Goal: Task Accomplishment & Management: Use online tool/utility

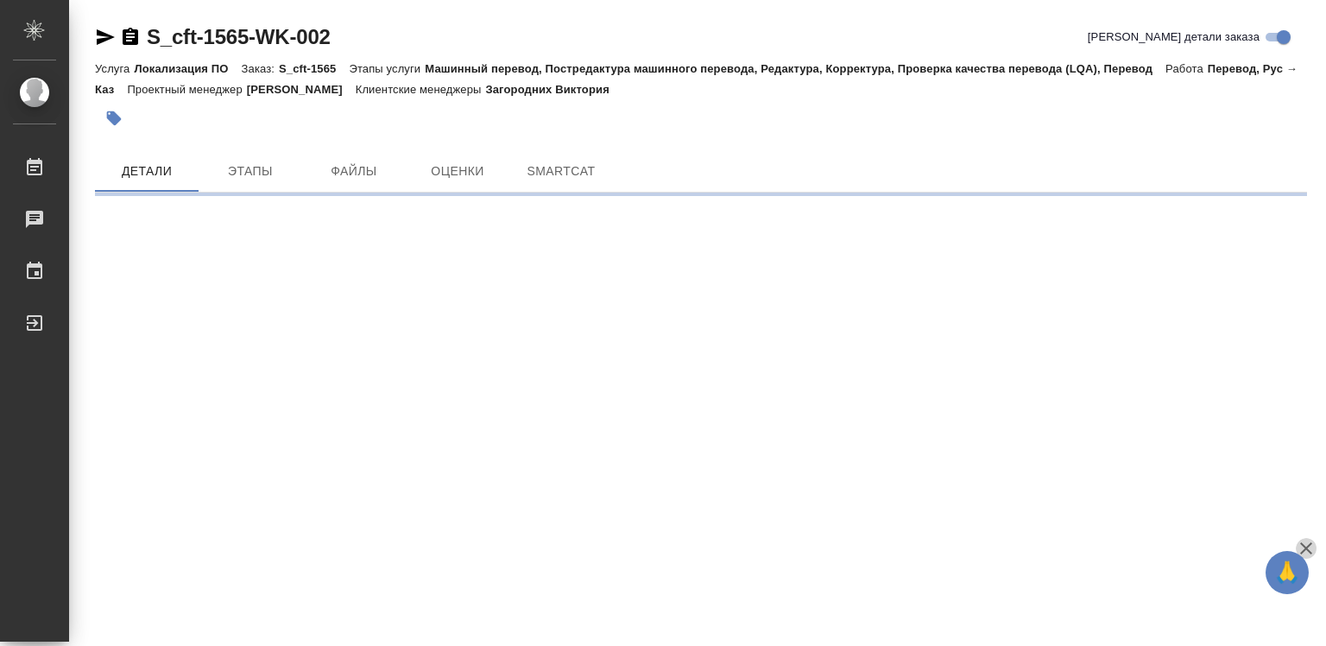
click at [1305, 539] on icon "button" at bounding box center [1305, 548] width 21 height 21
click at [1305, 539] on div ".cls-1 fill:#fff; AWATERA Diussembayeva Raihan Работы Чаты График Выйти S_cft-1…" at bounding box center [663, 323] width 1326 height 646
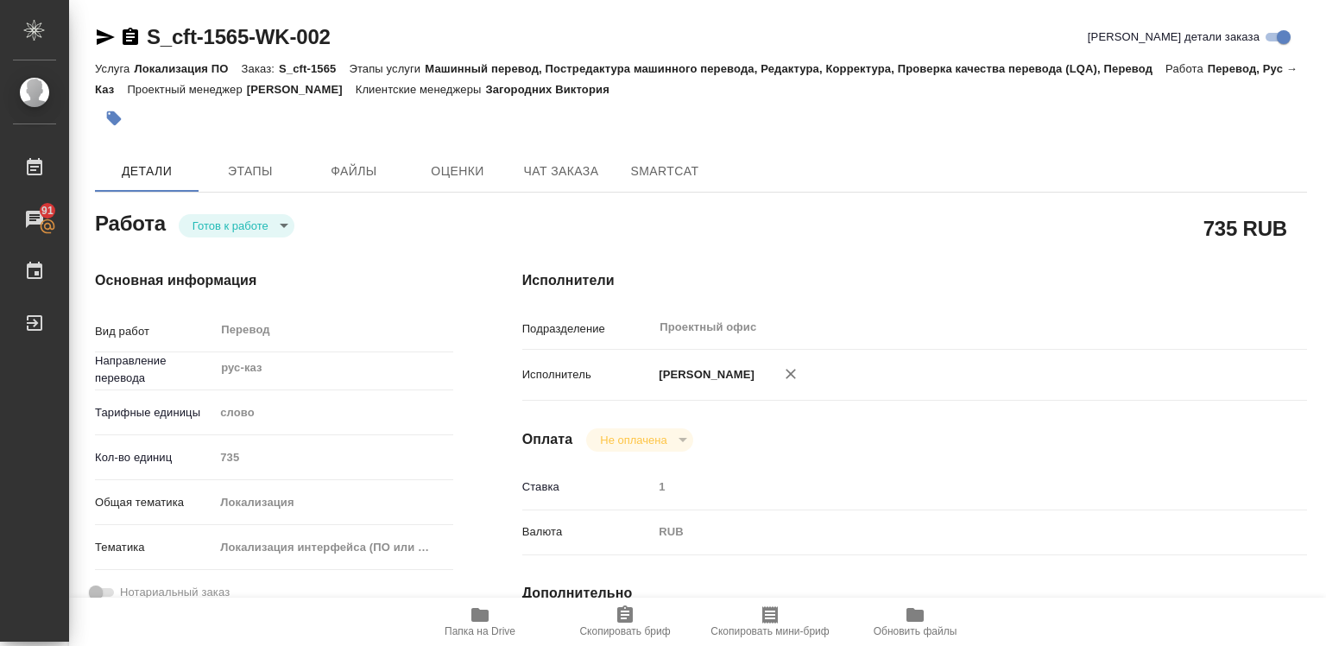
type textarea "x"
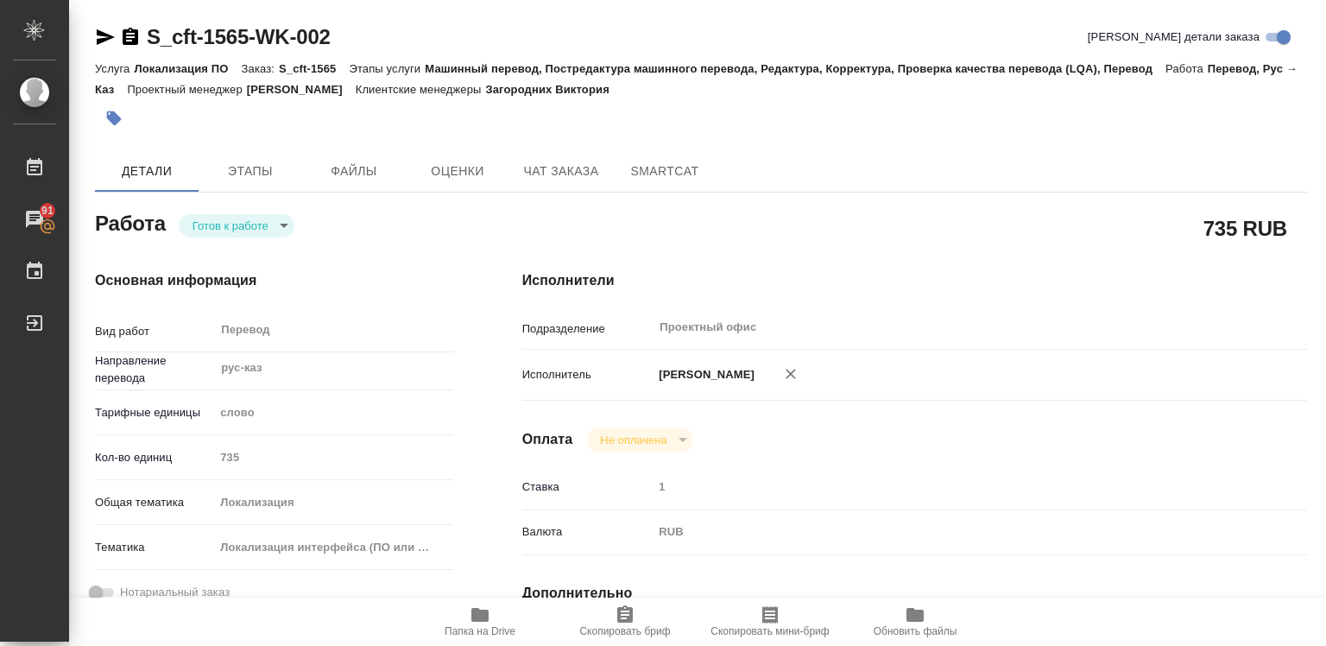
type textarea "x"
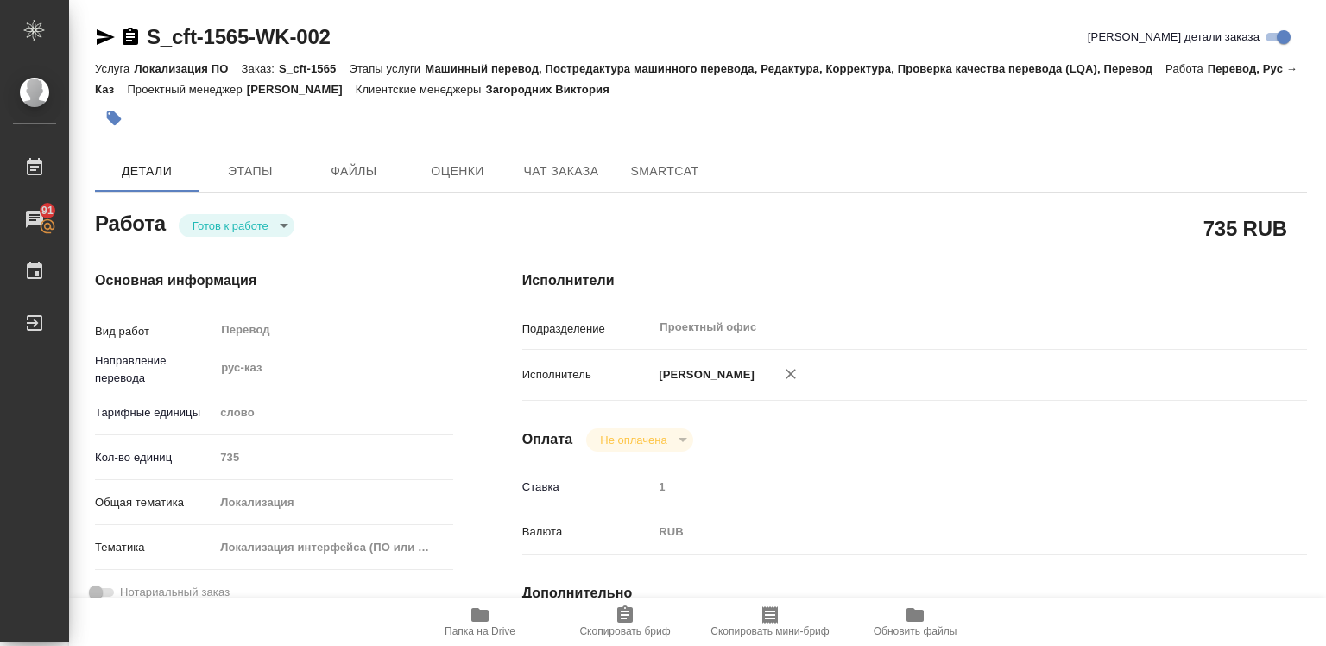
type textarea "x"
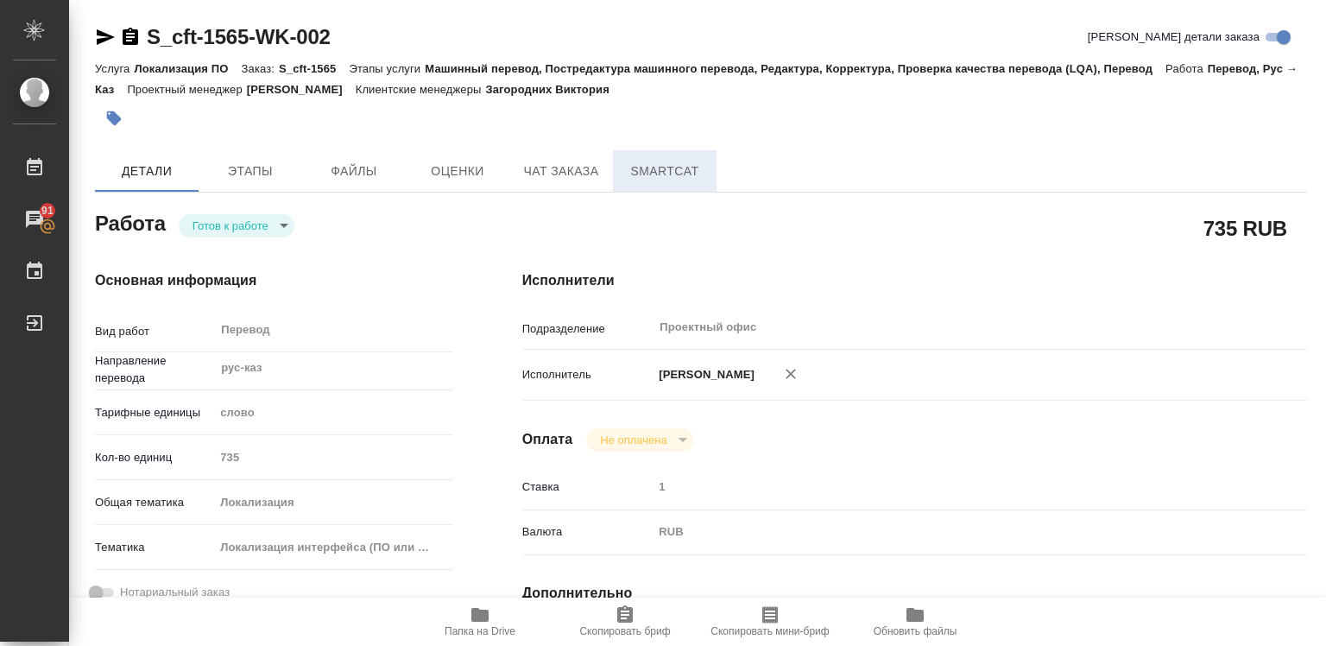
type textarea "x"
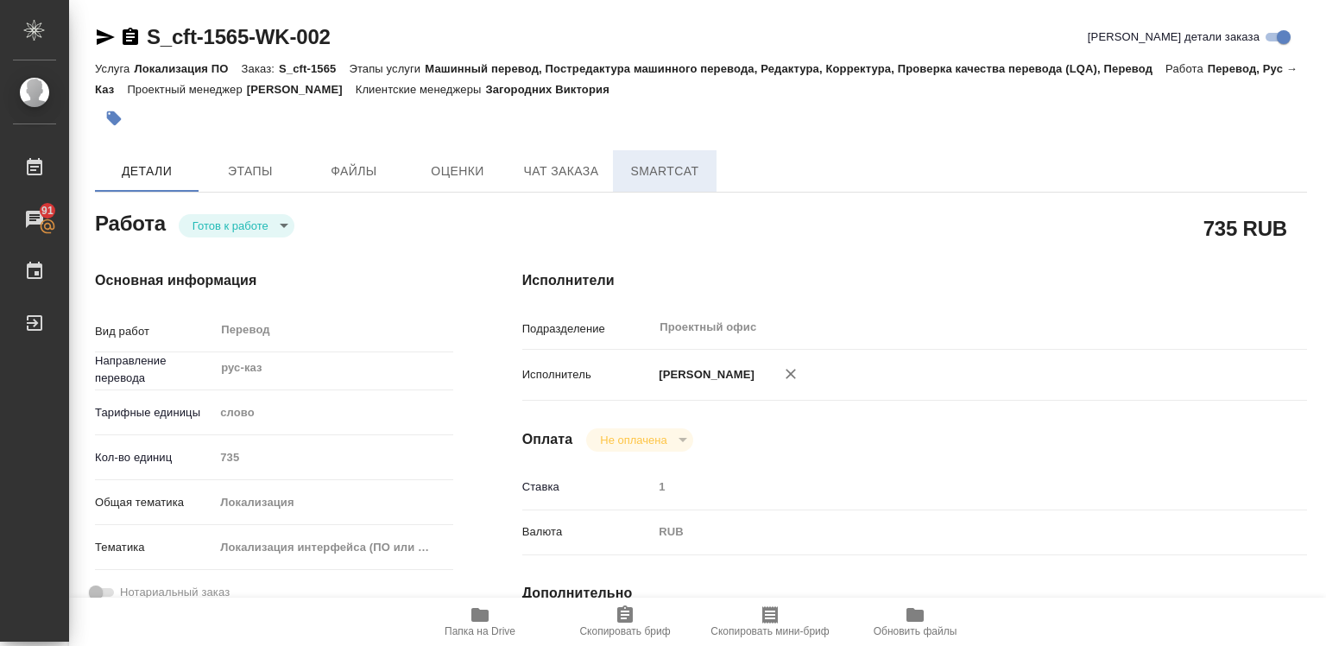
click at [651, 173] on span "SmartCat" at bounding box center [664, 172] width 83 height 22
type textarea "x"
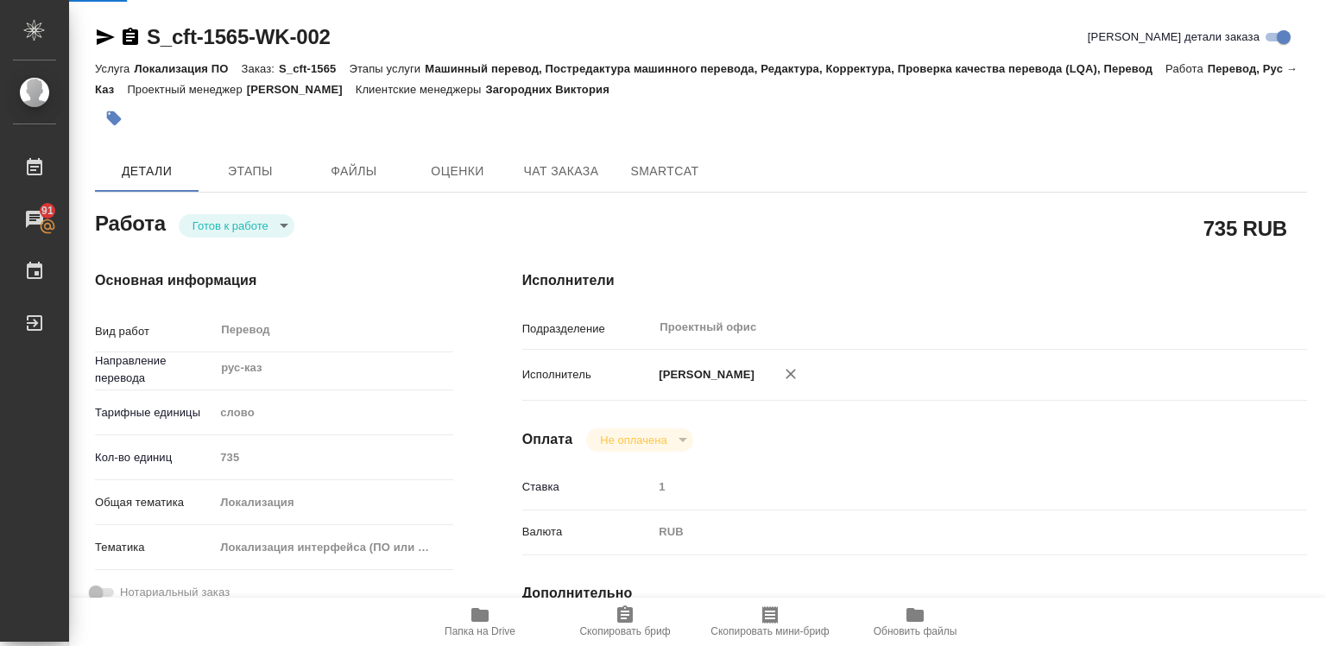
type textarea "x"
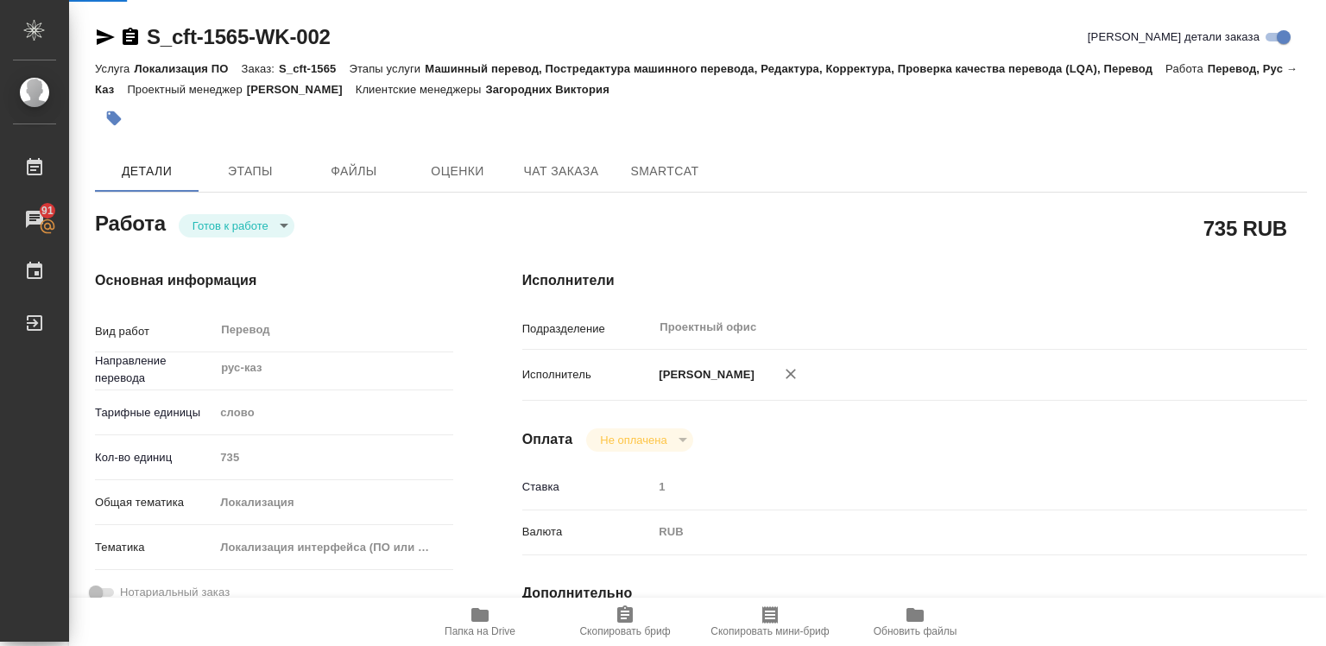
type textarea "x"
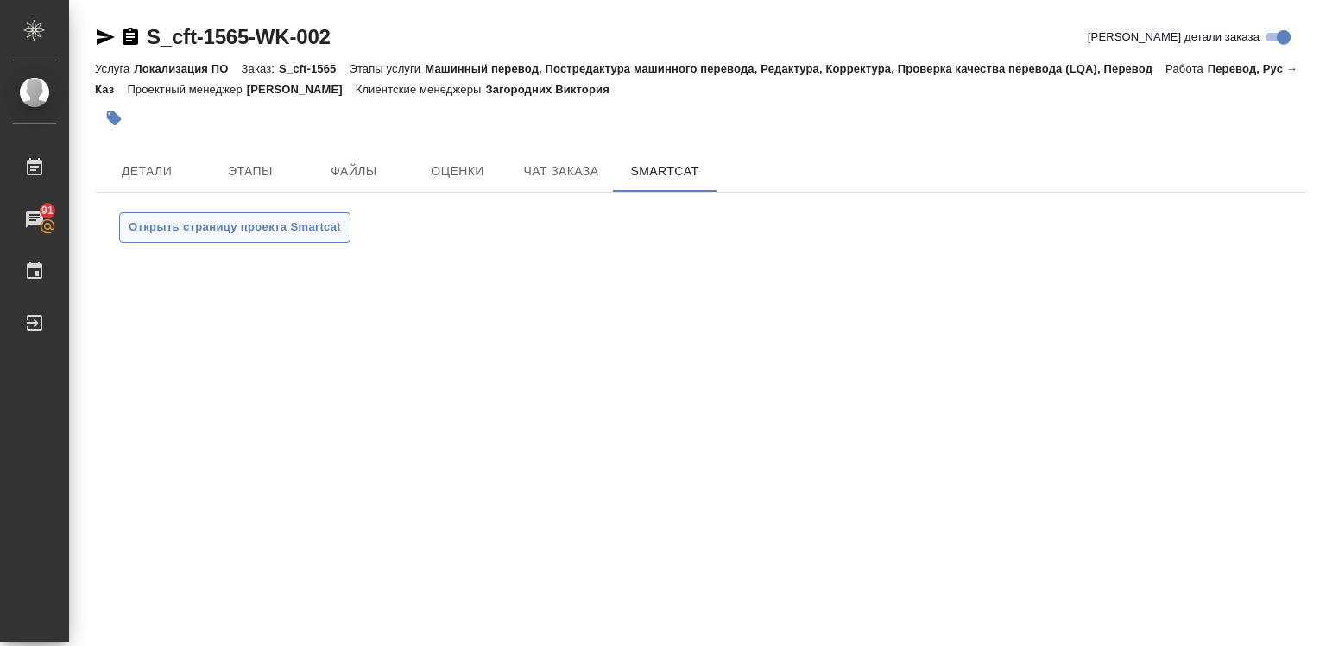
click at [190, 224] on span "Открыть страницу проекта Smartcat" at bounding box center [235, 227] width 212 height 20
